Goal: Task Accomplishment & Management: Use online tool/utility

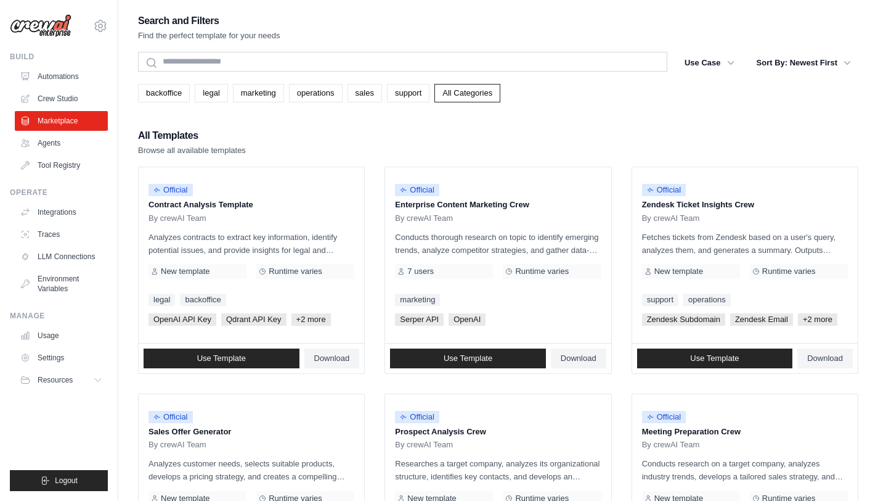
scroll to position [642, 0]
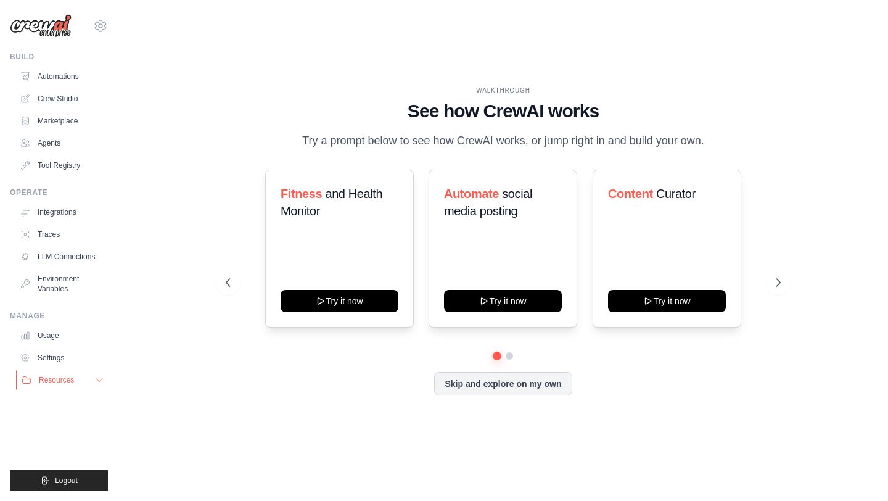
click at [96, 379] on icon at bounding box center [99, 380] width 10 height 10
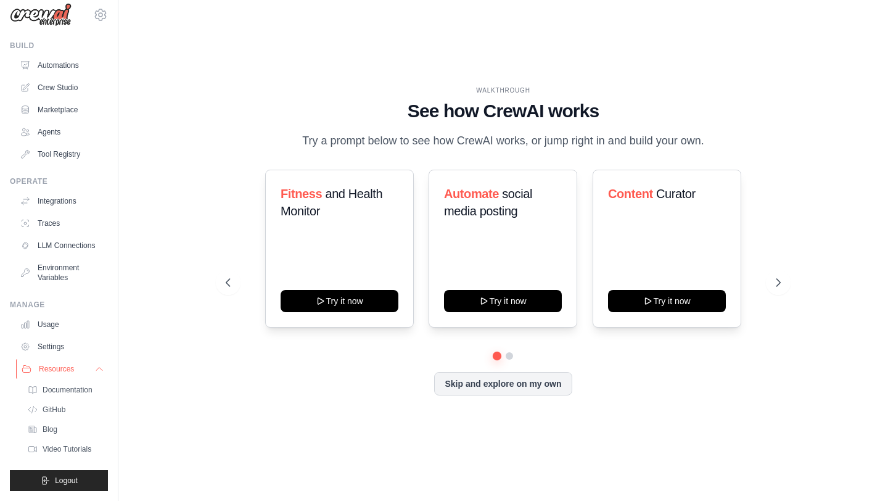
click at [94, 369] on icon at bounding box center [99, 369] width 10 height 10
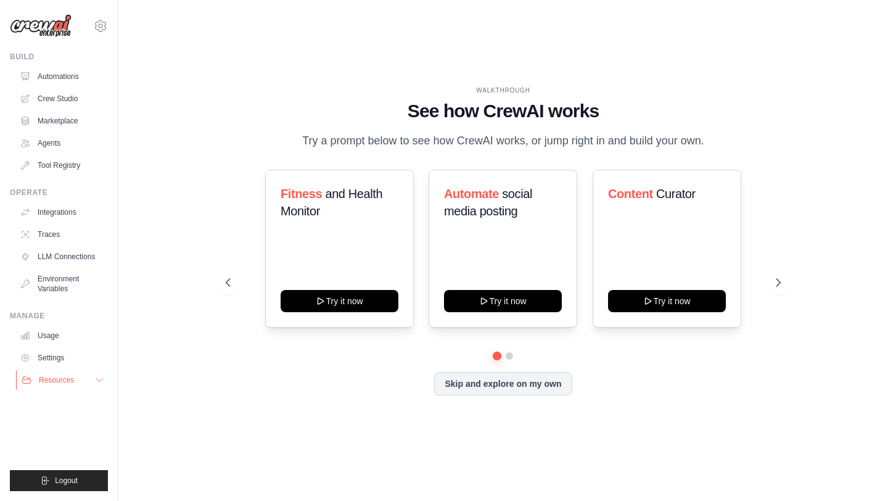
scroll to position [0, 0]
click at [531, 383] on button "Skip and explore on my own" at bounding box center [502, 382] width 137 height 23
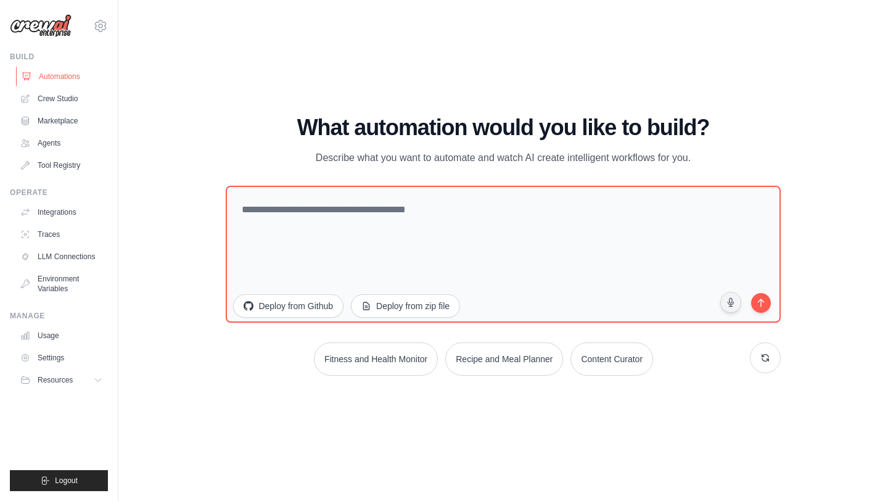
click at [38, 80] on link "Automations" at bounding box center [62, 77] width 93 height 20
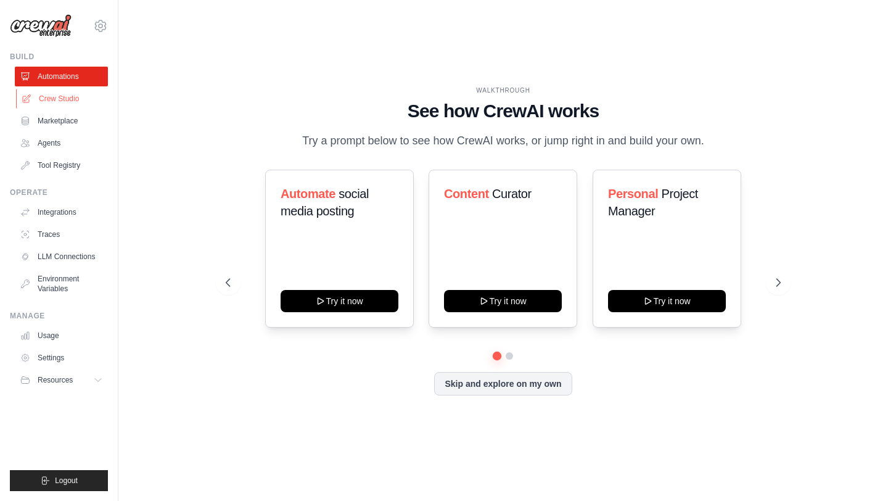
click at [47, 92] on link "Crew Studio" at bounding box center [62, 99] width 93 height 20
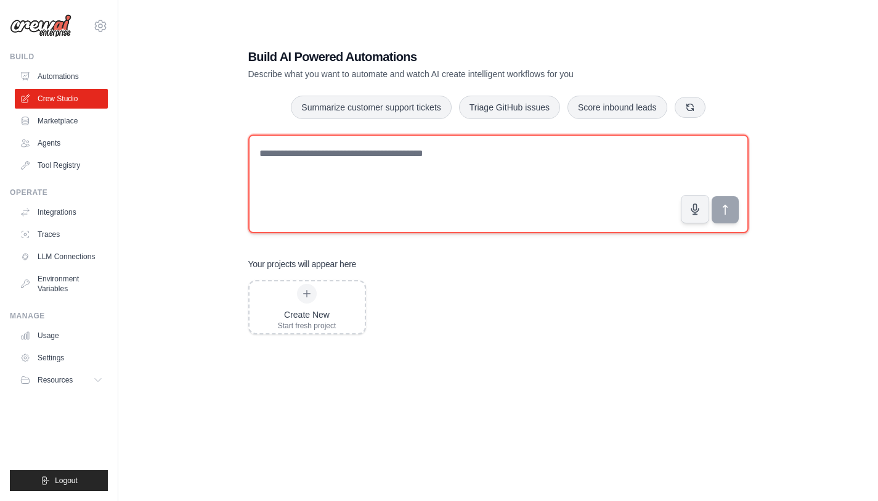
click at [369, 181] on textarea at bounding box center [498, 183] width 501 height 99
type textarea "*"
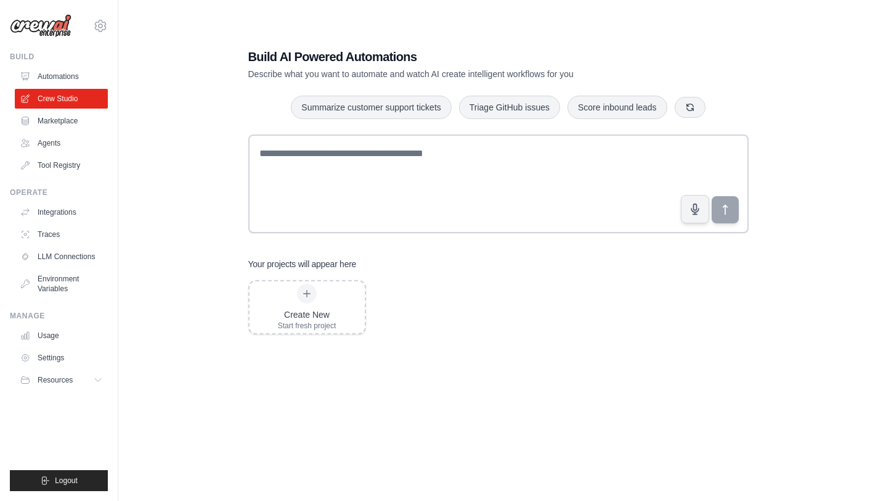
click at [465, 351] on div "Create New Start fresh project" at bounding box center [498, 378] width 501 height 197
